Goal: Feedback & Contribution: Submit feedback/report problem

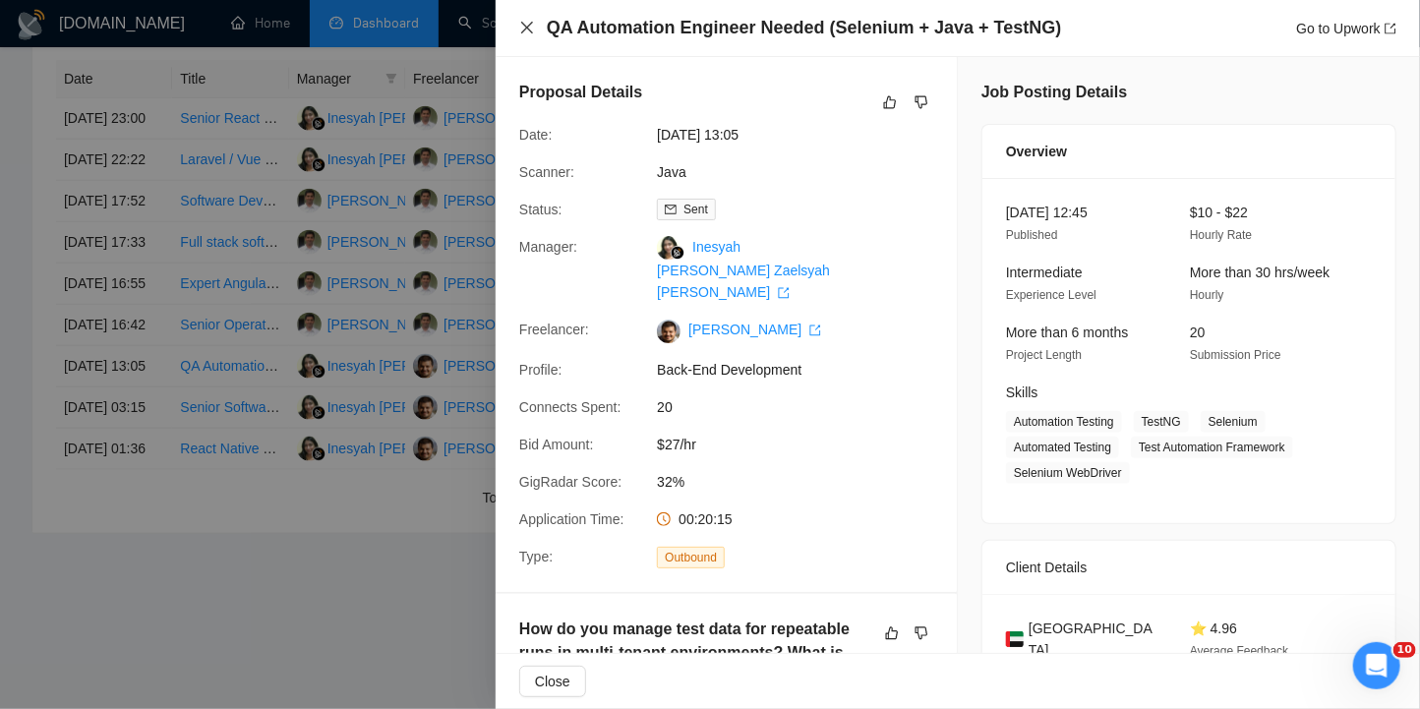
click at [524, 27] on icon "close" at bounding box center [527, 28] width 16 height 16
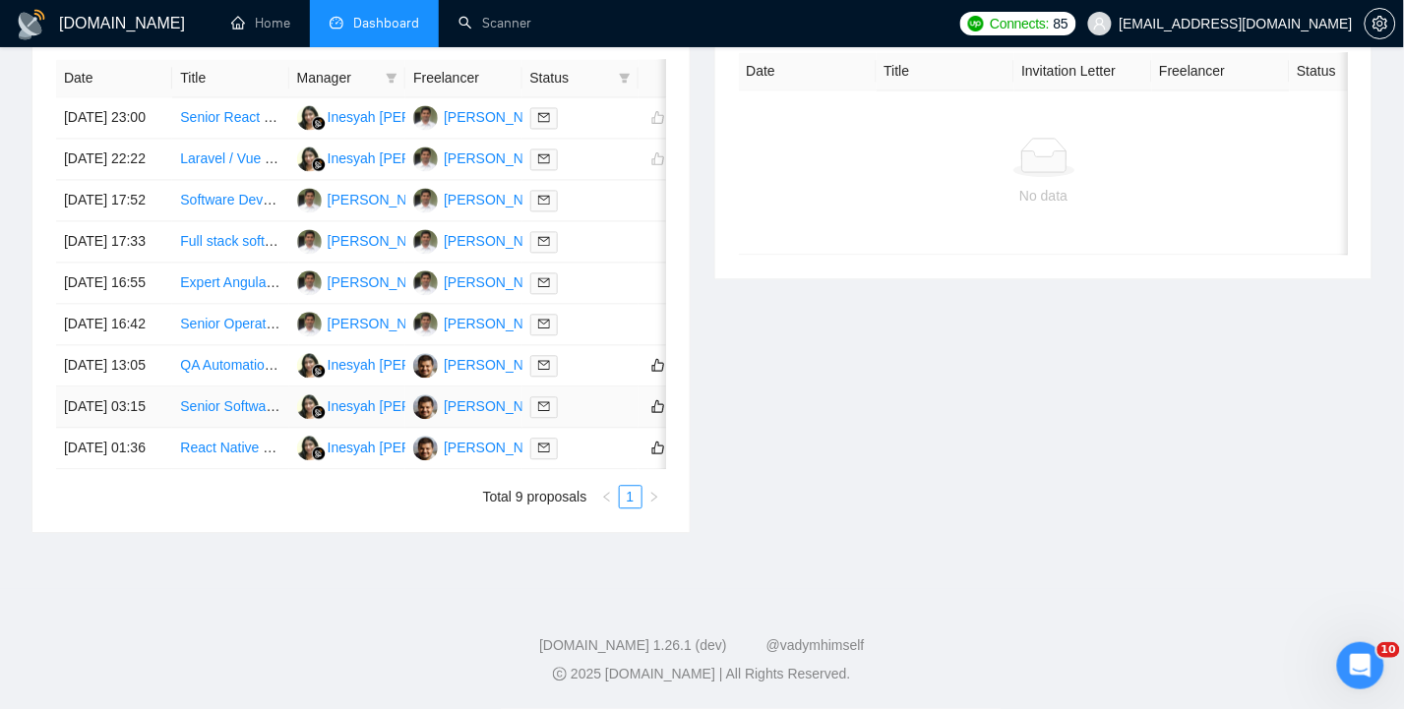
click at [105, 388] on td "[DATE] 03:15" at bounding box center [114, 408] width 116 height 41
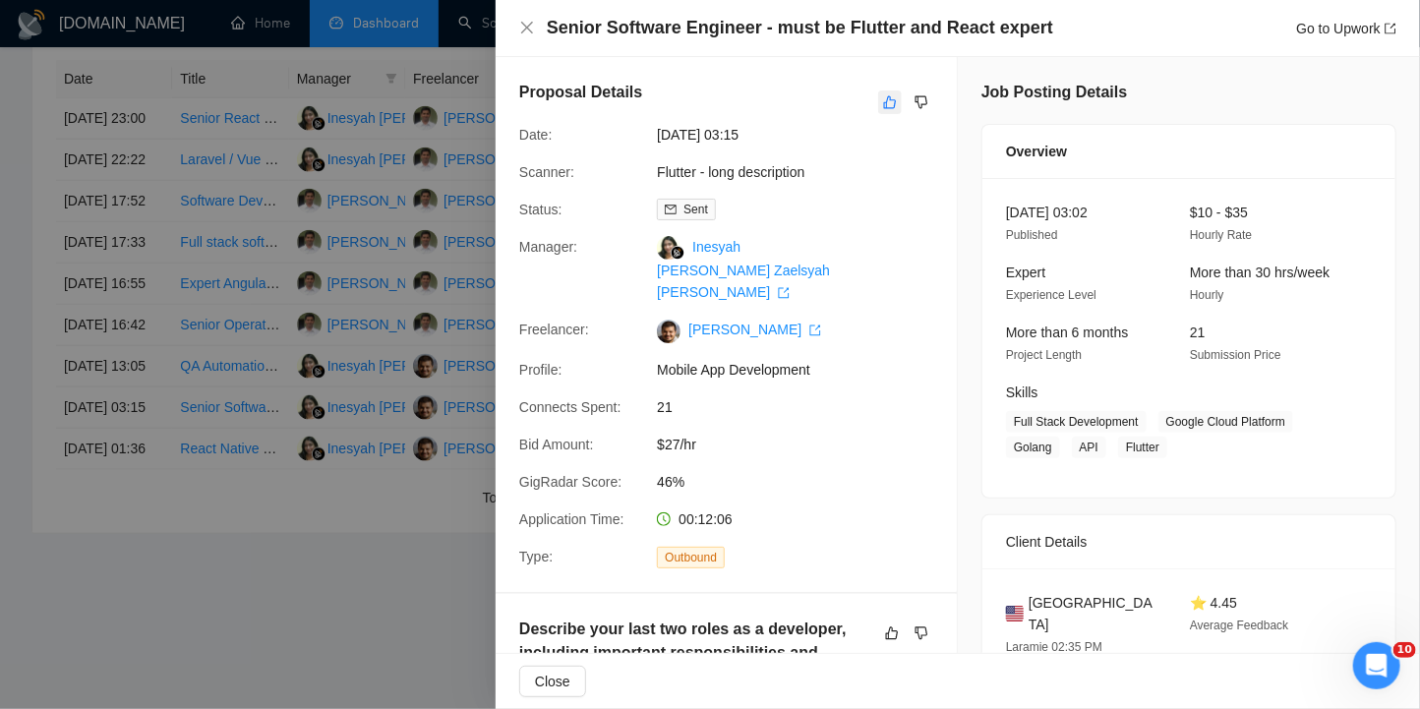
click at [883, 102] on icon "like" at bounding box center [890, 102] width 14 height 16
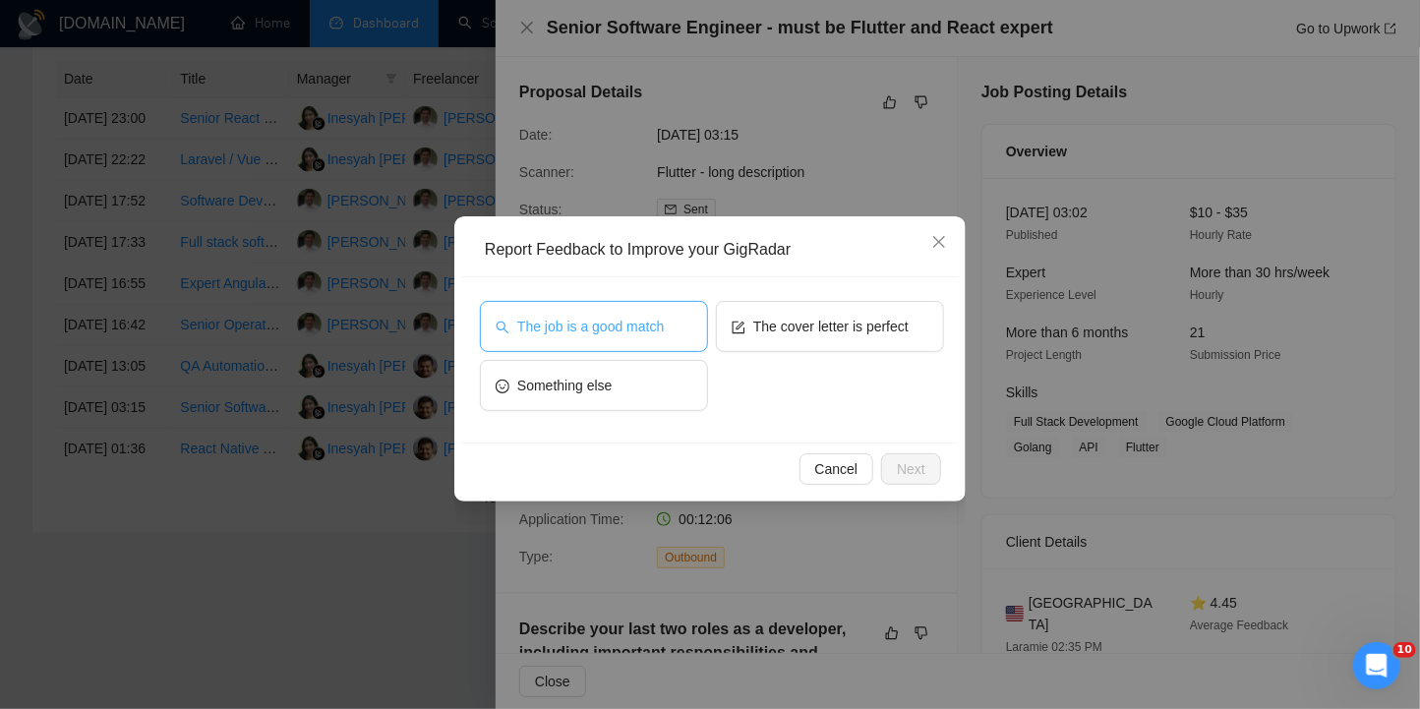
click at [544, 321] on span "The job is a good match" at bounding box center [590, 327] width 147 height 22
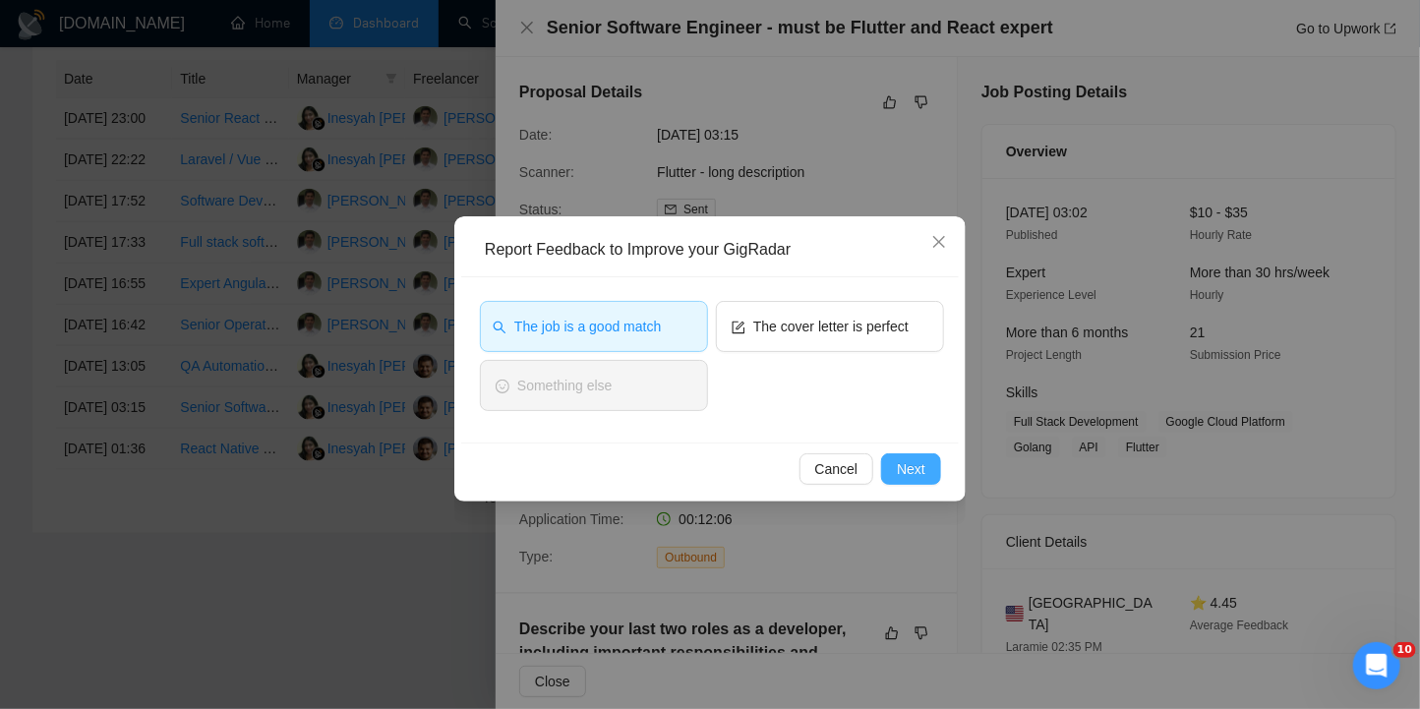
click at [908, 469] on span "Next" at bounding box center [911, 469] width 29 height 22
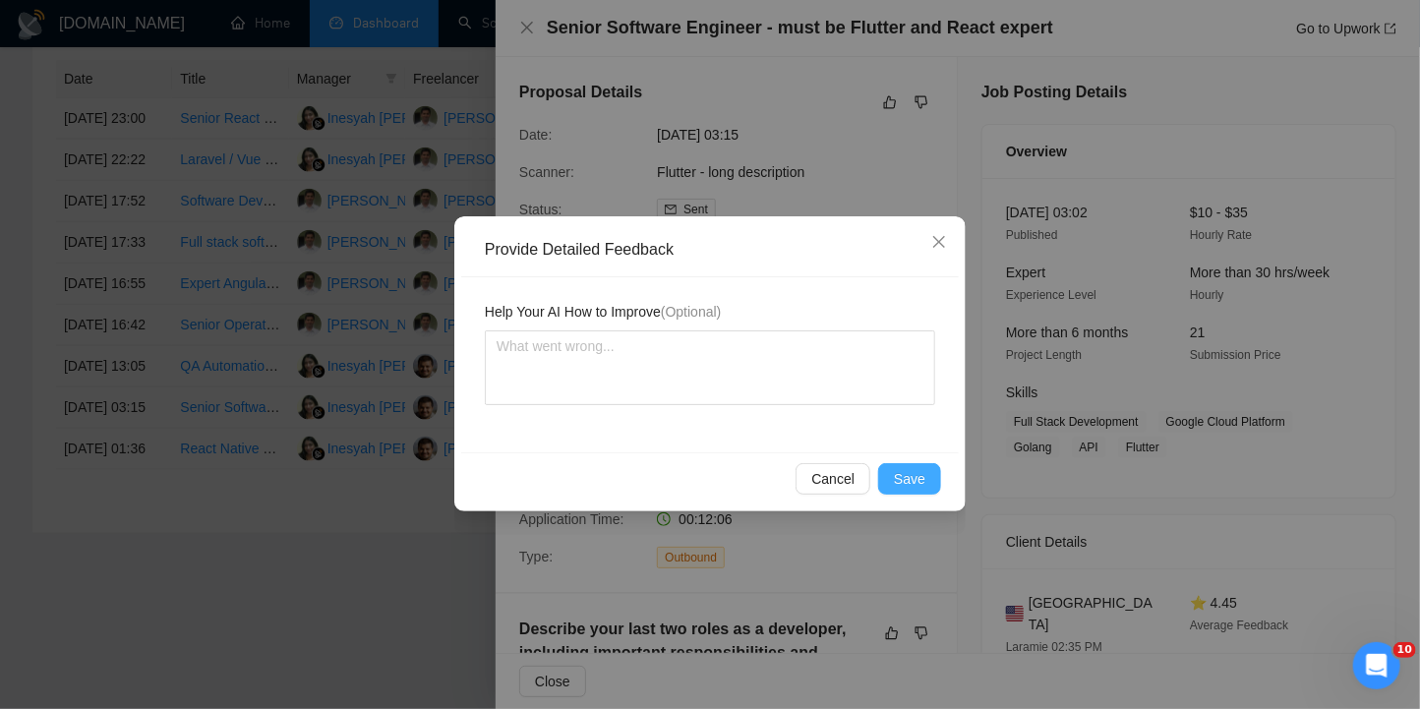
click at [909, 470] on span "Save" at bounding box center [909, 479] width 31 height 22
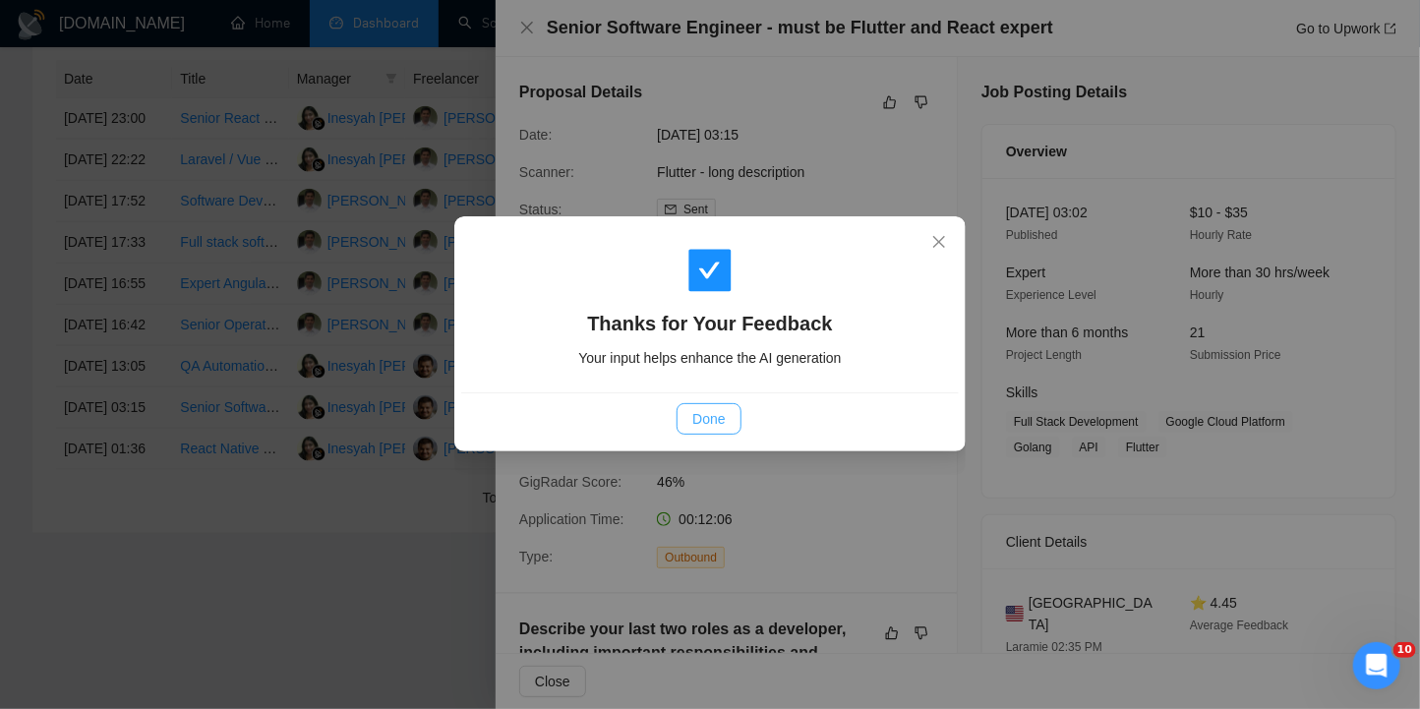
click at [722, 417] on span "Done" at bounding box center [708, 419] width 32 height 22
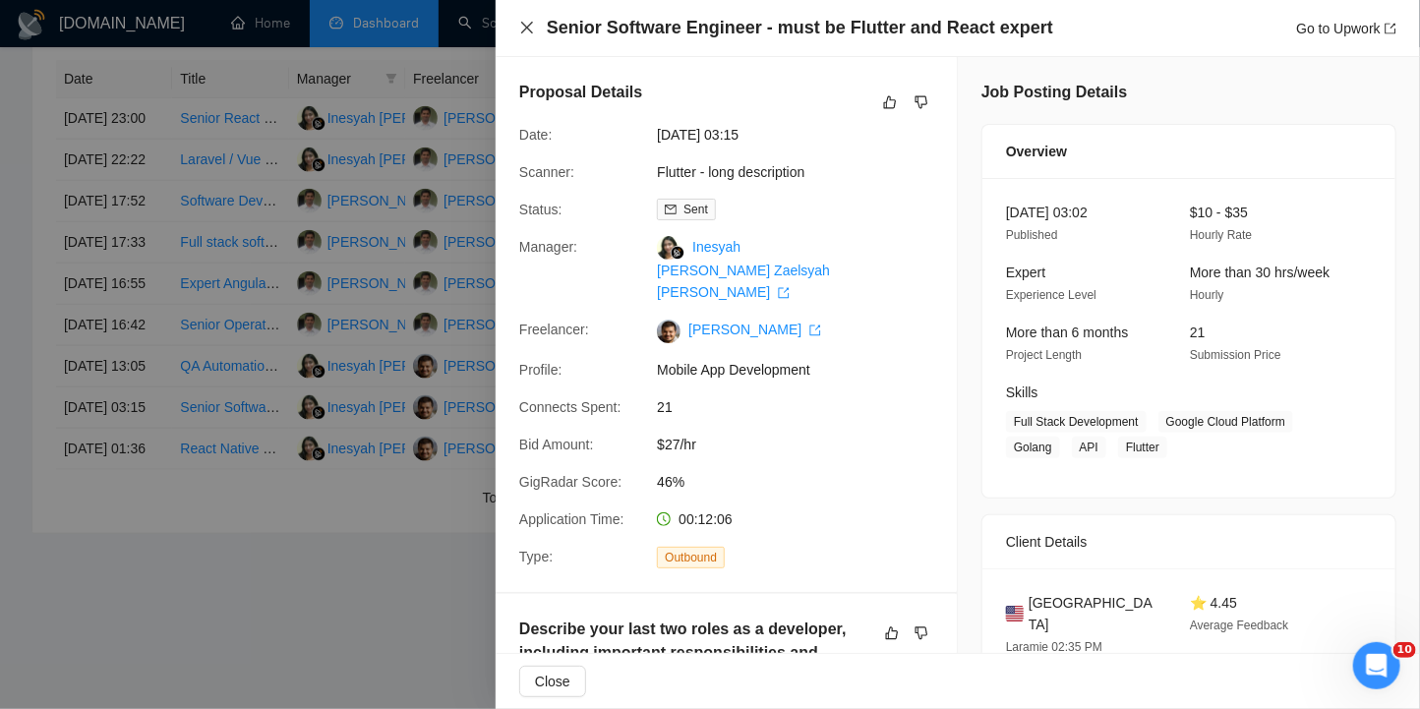
click at [531, 28] on icon "close" at bounding box center [527, 28] width 16 height 16
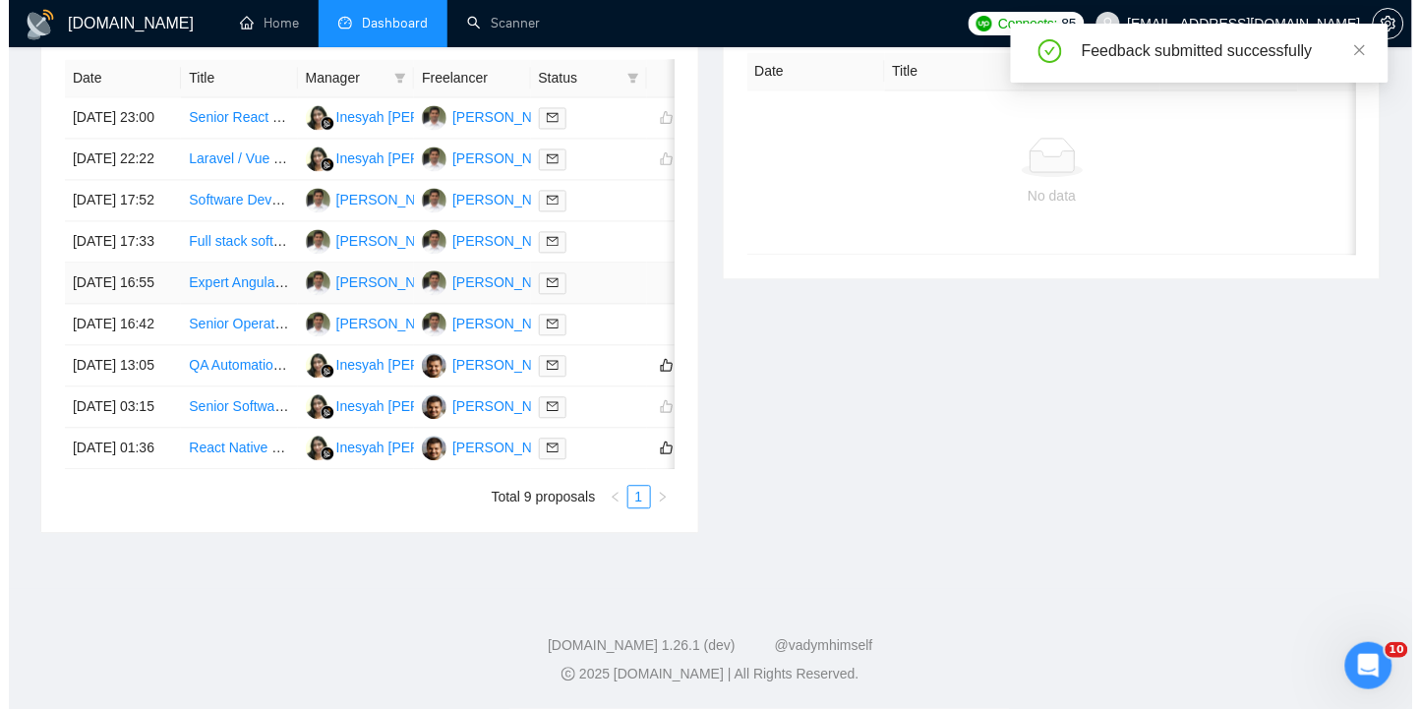
scroll to position [1027, 0]
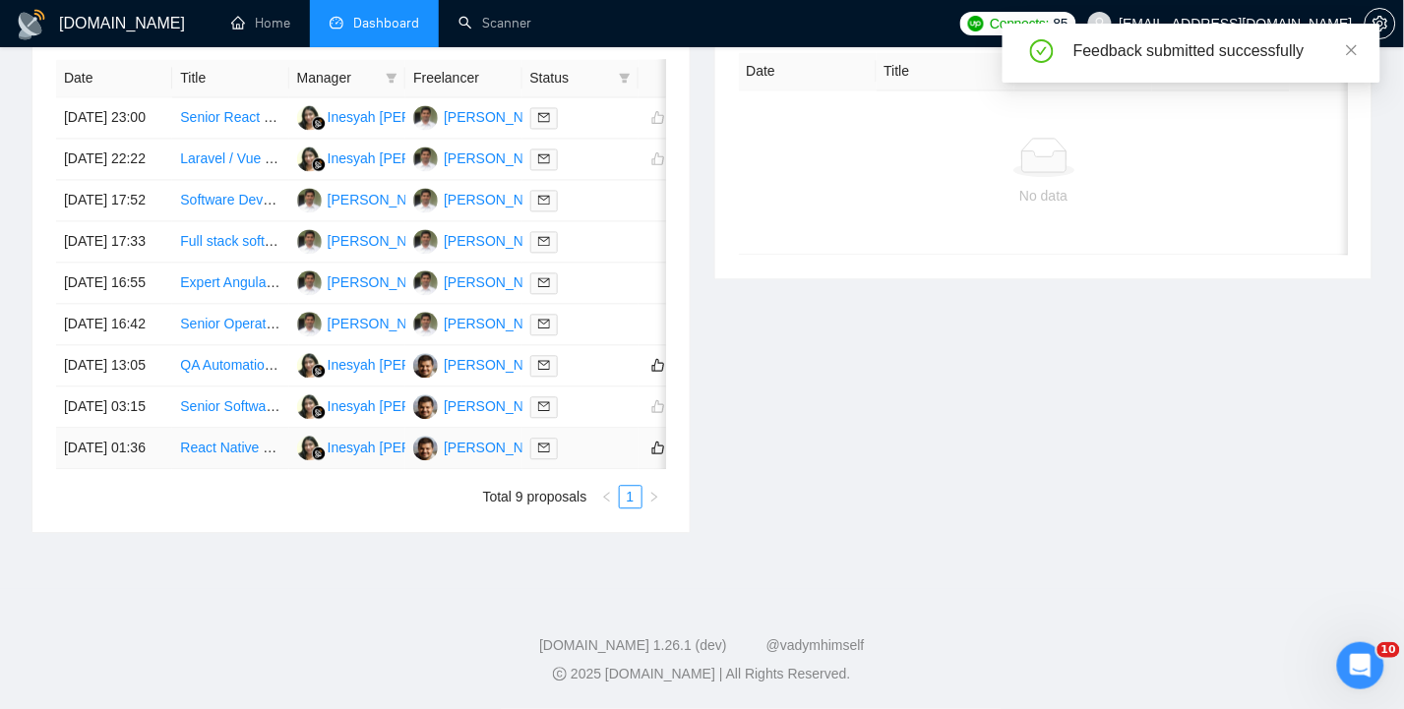
click at [90, 429] on td "[DATE] 01:36" at bounding box center [114, 449] width 116 height 41
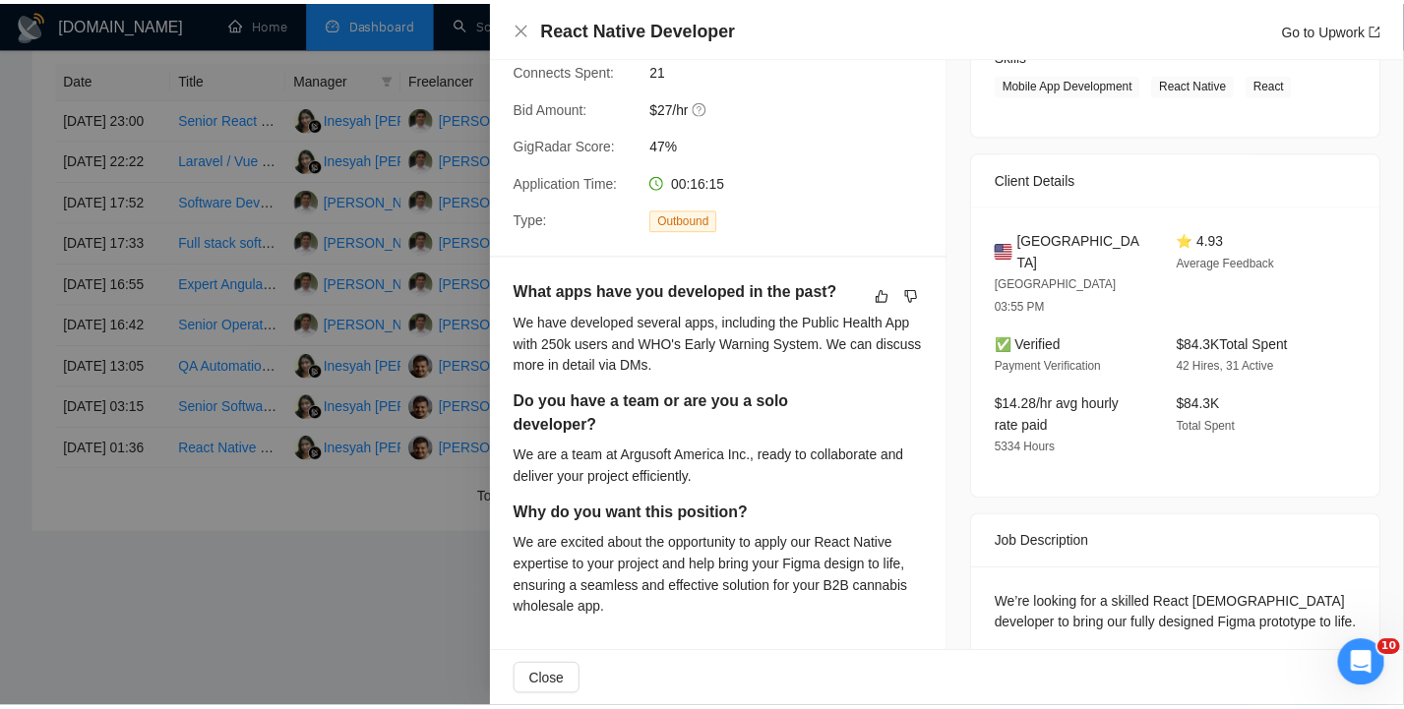
scroll to position [0, 0]
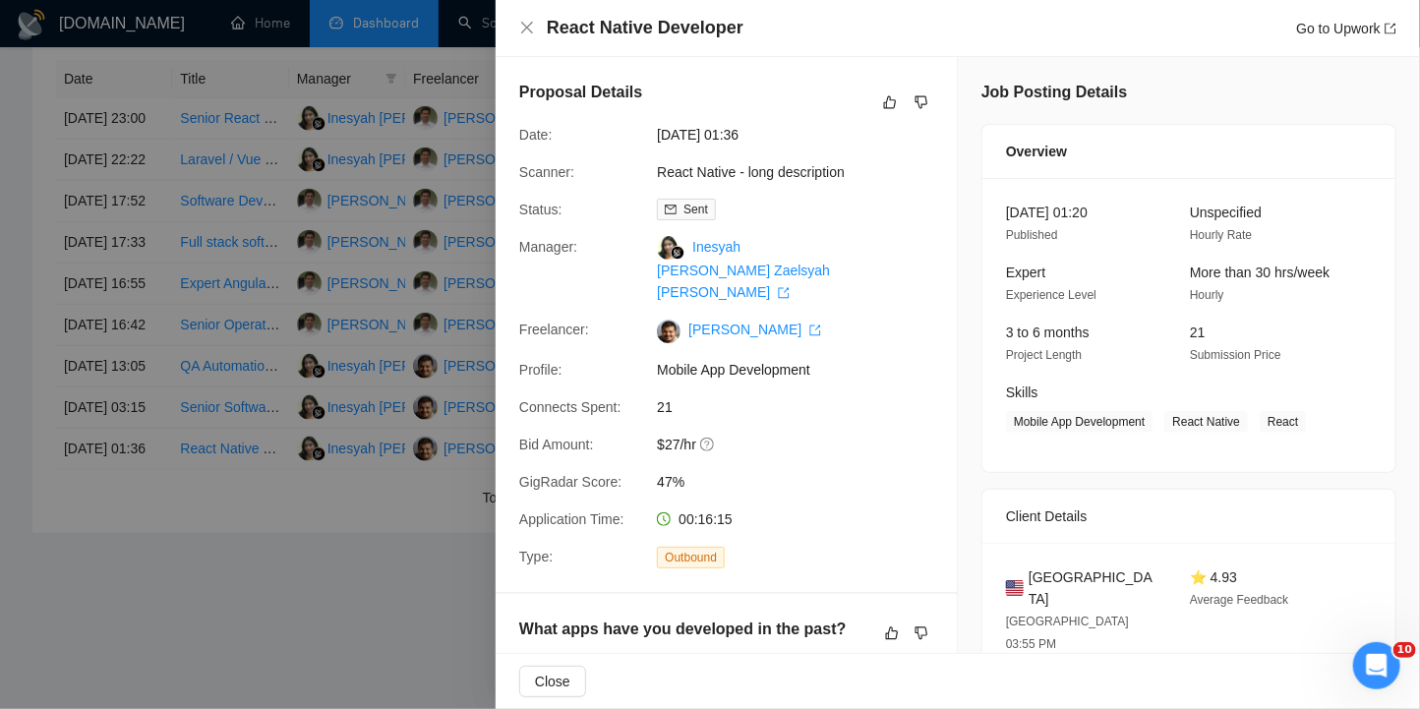
click at [513, 25] on div "React Native Developer Go to Upwork" at bounding box center [958, 28] width 925 height 57
click at [522, 26] on icon "close" at bounding box center [527, 28] width 16 height 16
